Goal: Task Accomplishment & Management: Complete application form

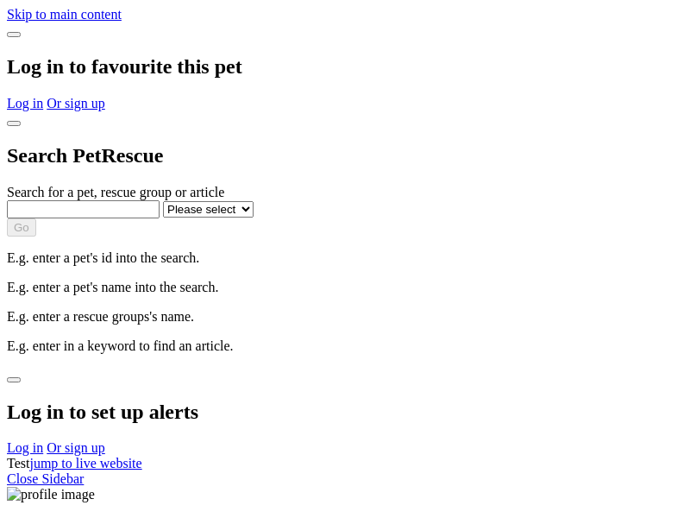
select select
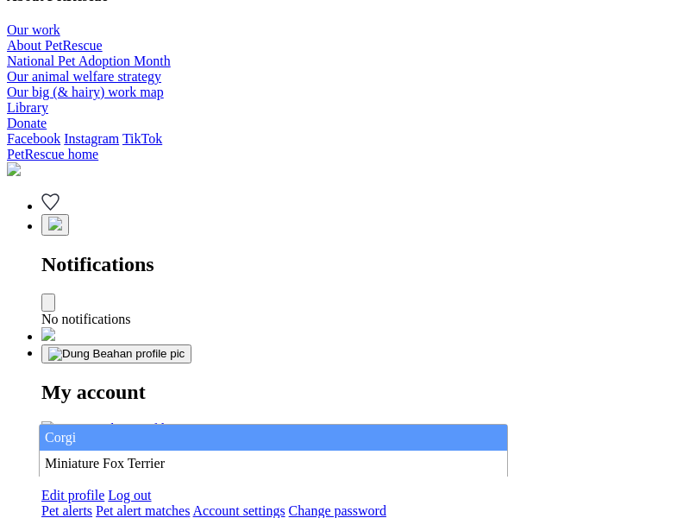
type input "Corgi"
select select "844268919"
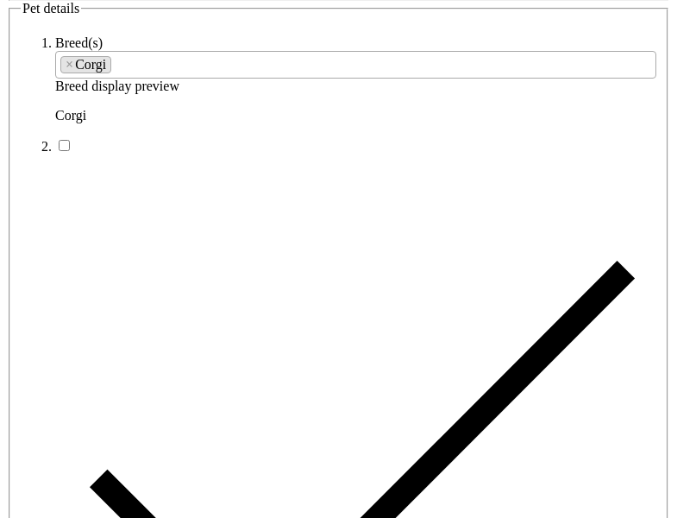
type input "[GEOGRAPHIC_DATA] [GEOGRAPHIC_DATA][PERSON_NAME]"
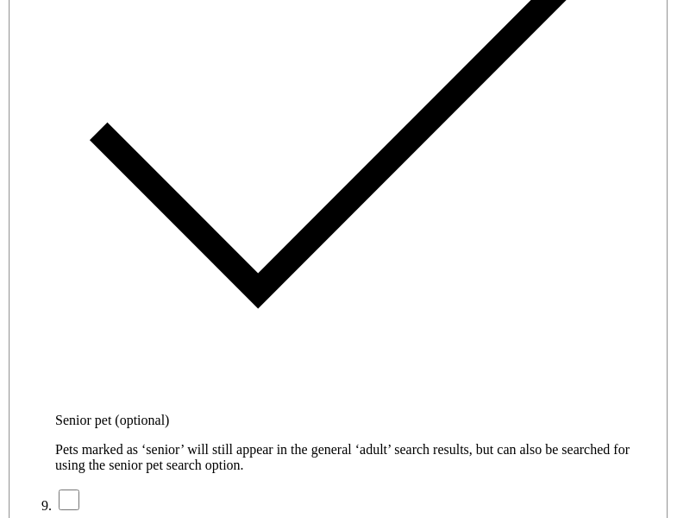
type input "14FEO934M45O193"
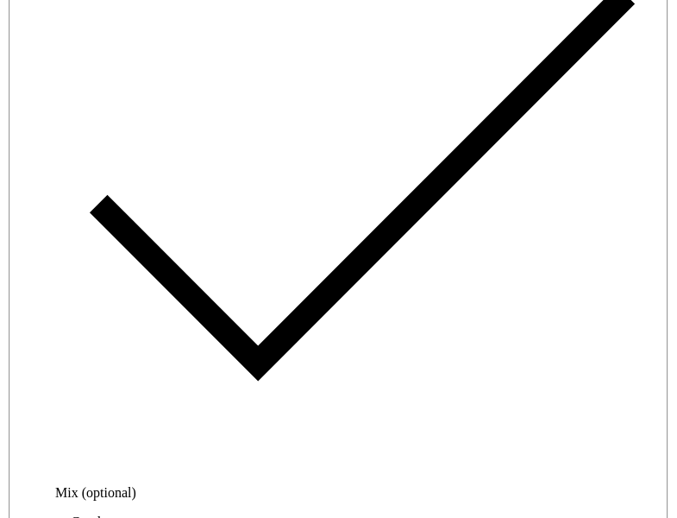
radio input "true"
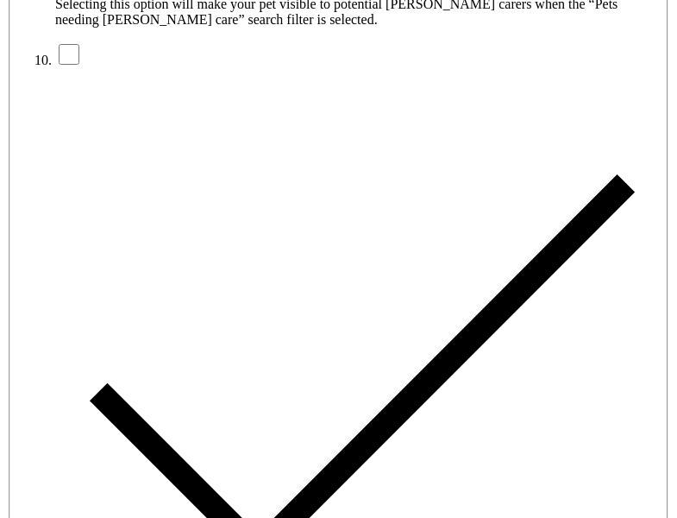
type input "Please wait..."
